Goal: Task Accomplishment & Management: Manage account settings

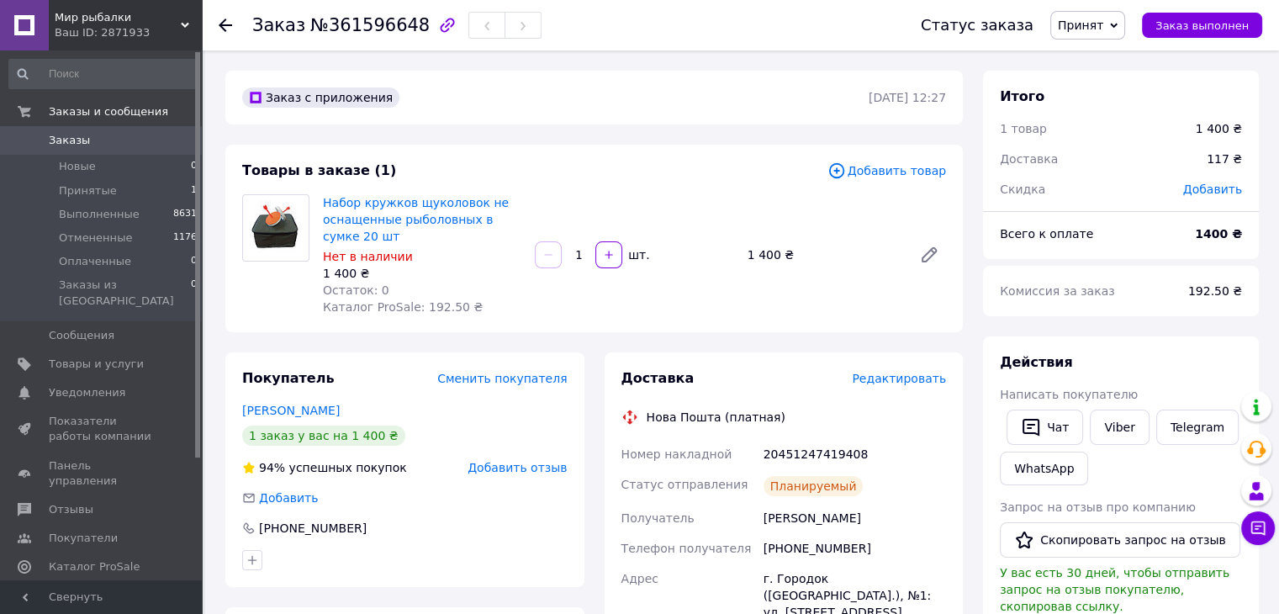
click at [222, 22] on use at bounding box center [225, 24] width 13 height 13
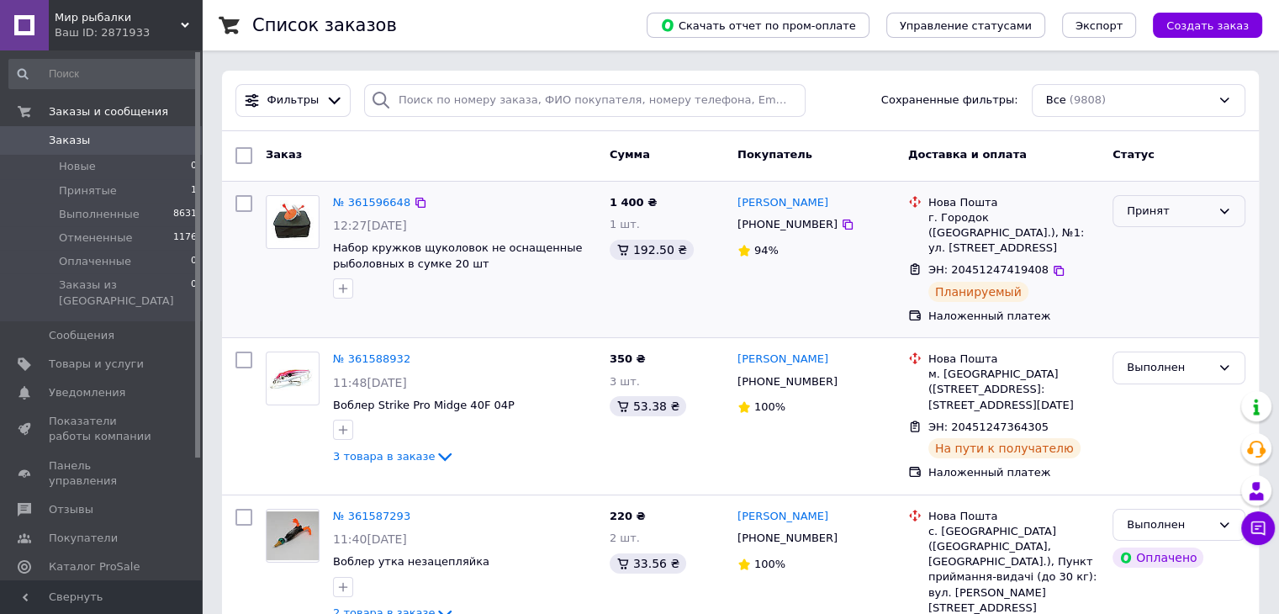
click at [1197, 199] on div "Принят" at bounding box center [1178, 211] width 133 height 33
click at [1205, 241] on li "Выполнен" at bounding box center [1178, 245] width 131 height 31
